Goal: Task Accomplishment & Management: Manage account settings

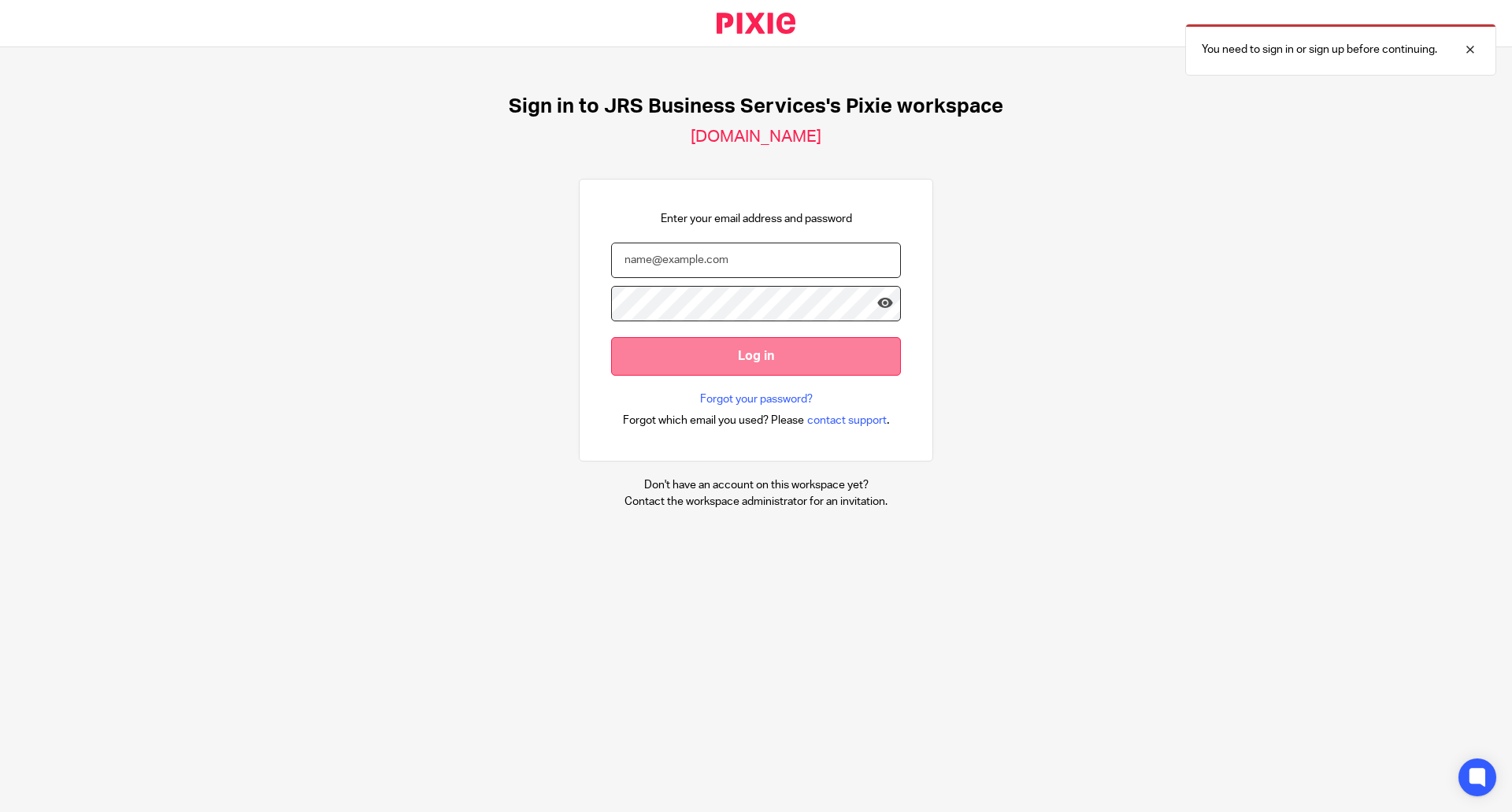
type input "[EMAIL_ADDRESS][DOMAIN_NAME]"
click at [859, 357] on input "Log in" at bounding box center [756, 356] width 289 height 39
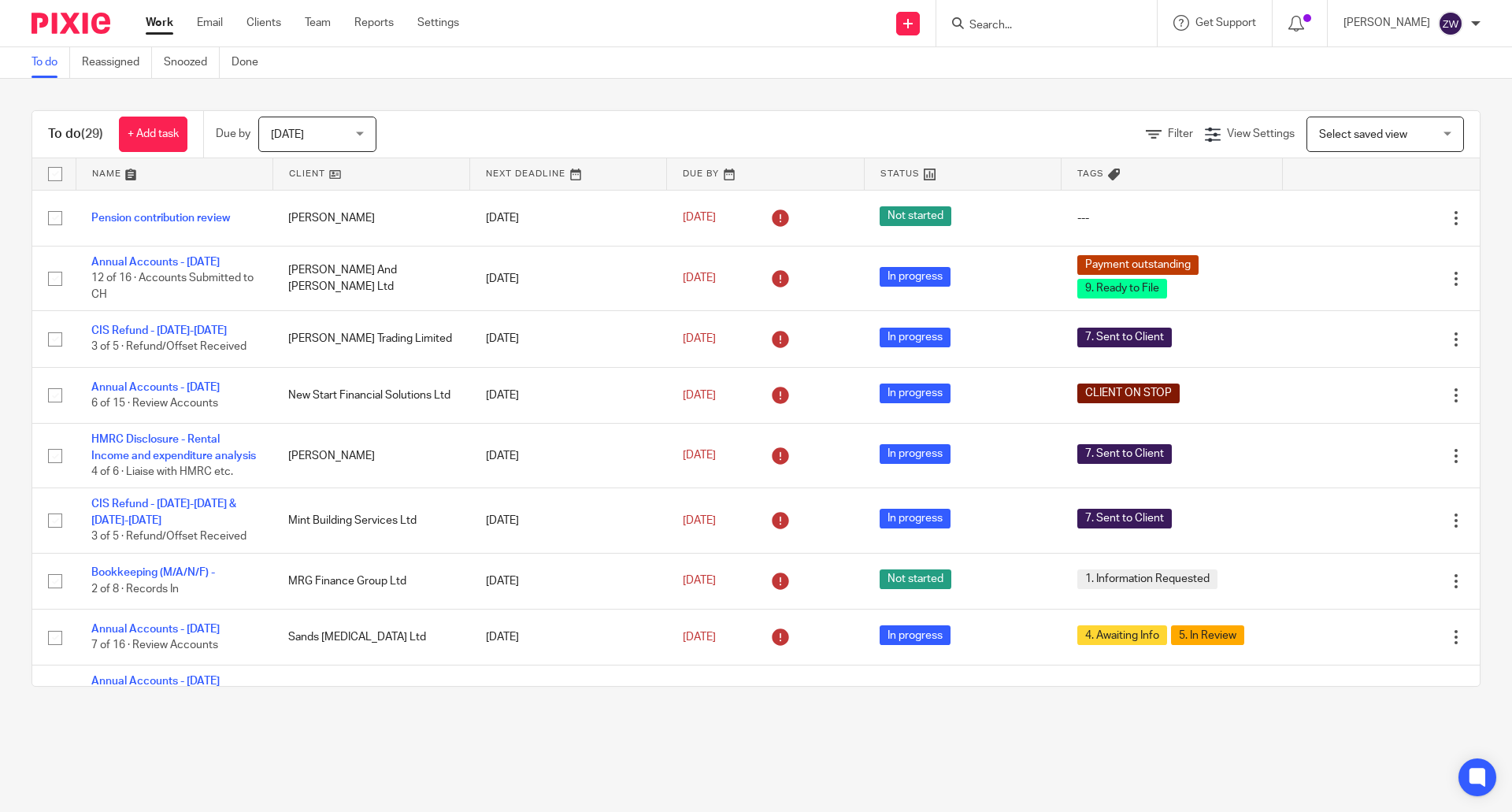
click at [362, 135] on div "[DATE] [DATE]" at bounding box center [317, 134] width 118 height 36
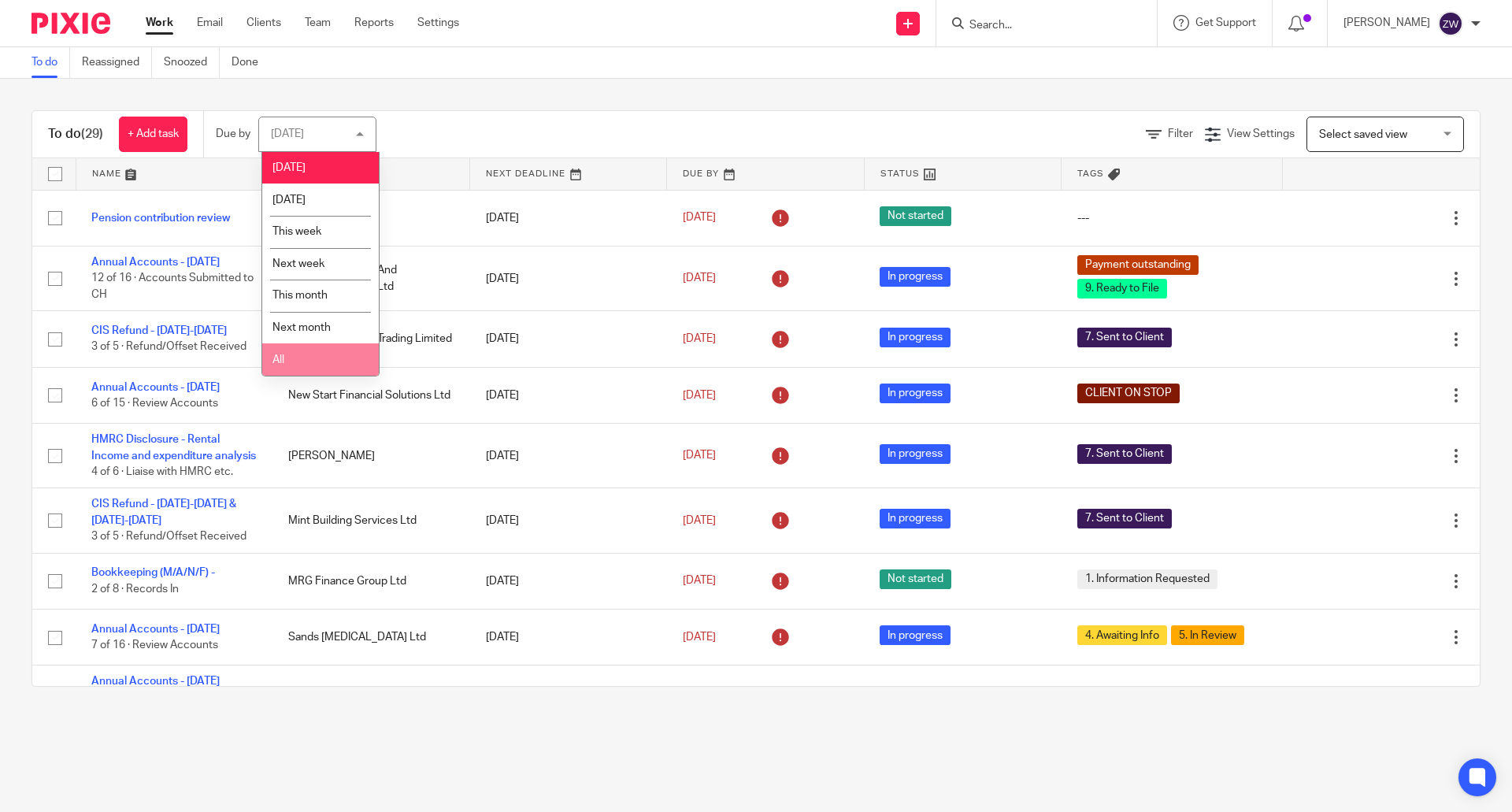
click at [310, 370] on li "All" at bounding box center [320, 359] width 117 height 33
